Goal: Check status: Check status

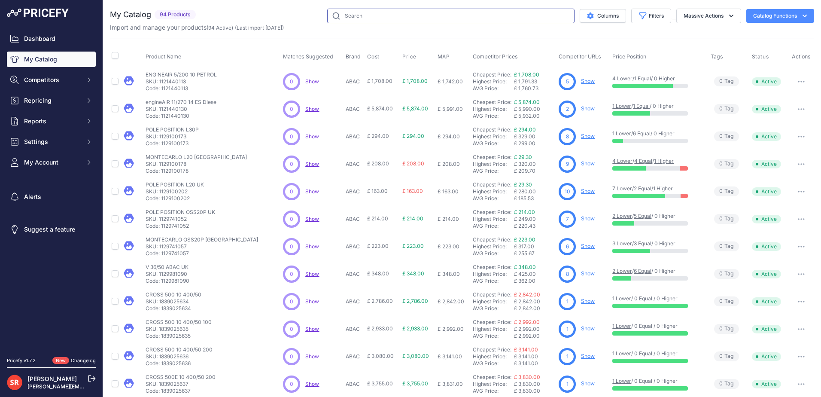
click at [362, 14] on input "text" at bounding box center [450, 16] width 247 height 15
paste input "1839025642"
click at [327, 14] on input "1839025642" at bounding box center [450, 16] width 247 height 15
click at [395, 14] on input "1839025642" at bounding box center [450, 16] width 247 height 15
type input "1839025642"
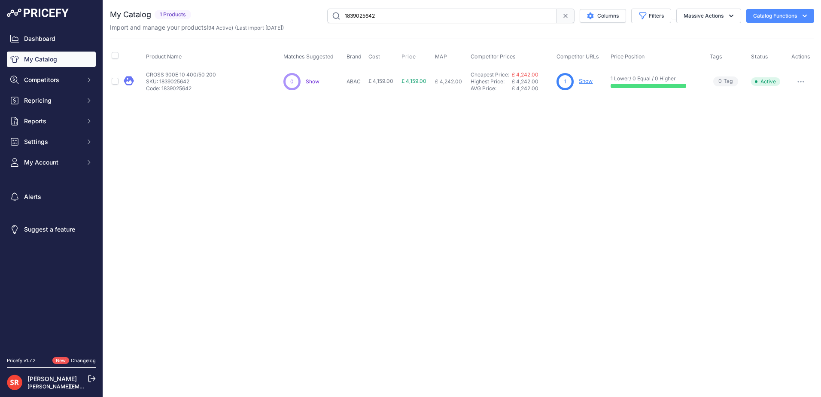
click at [583, 80] on link "Show" at bounding box center [586, 81] width 14 height 6
